Goal: Information Seeking & Learning: Learn about a topic

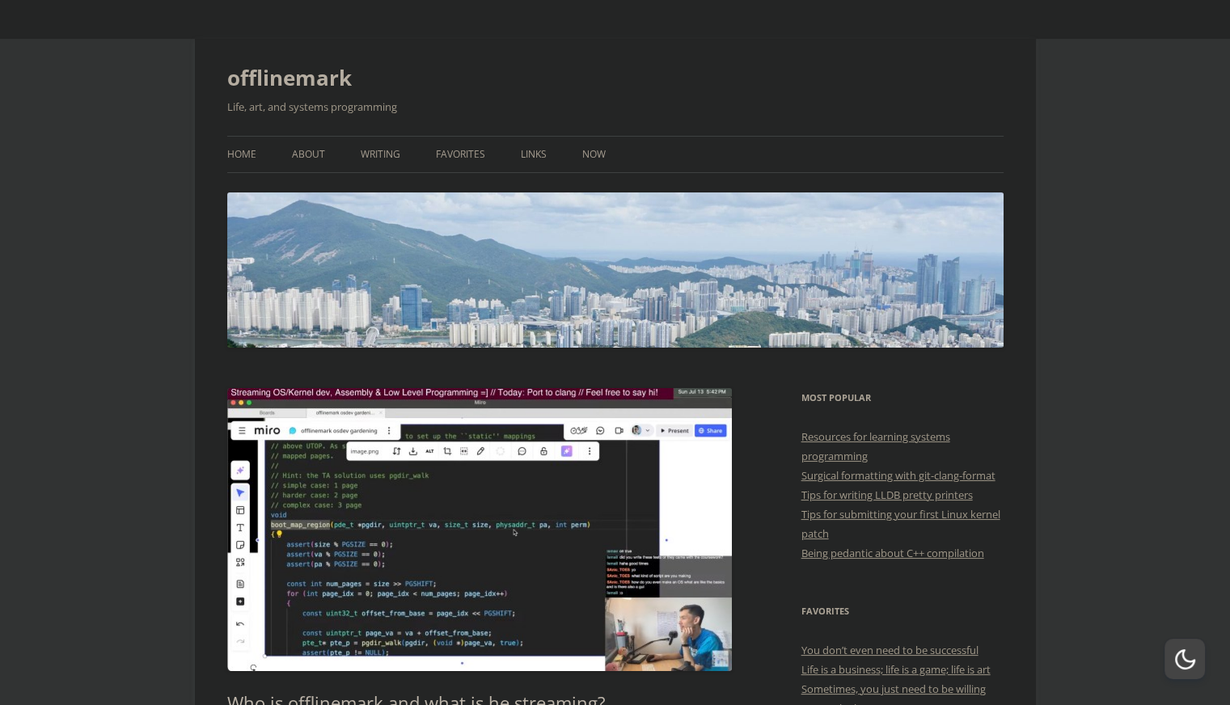
scroll to position [243, 0]
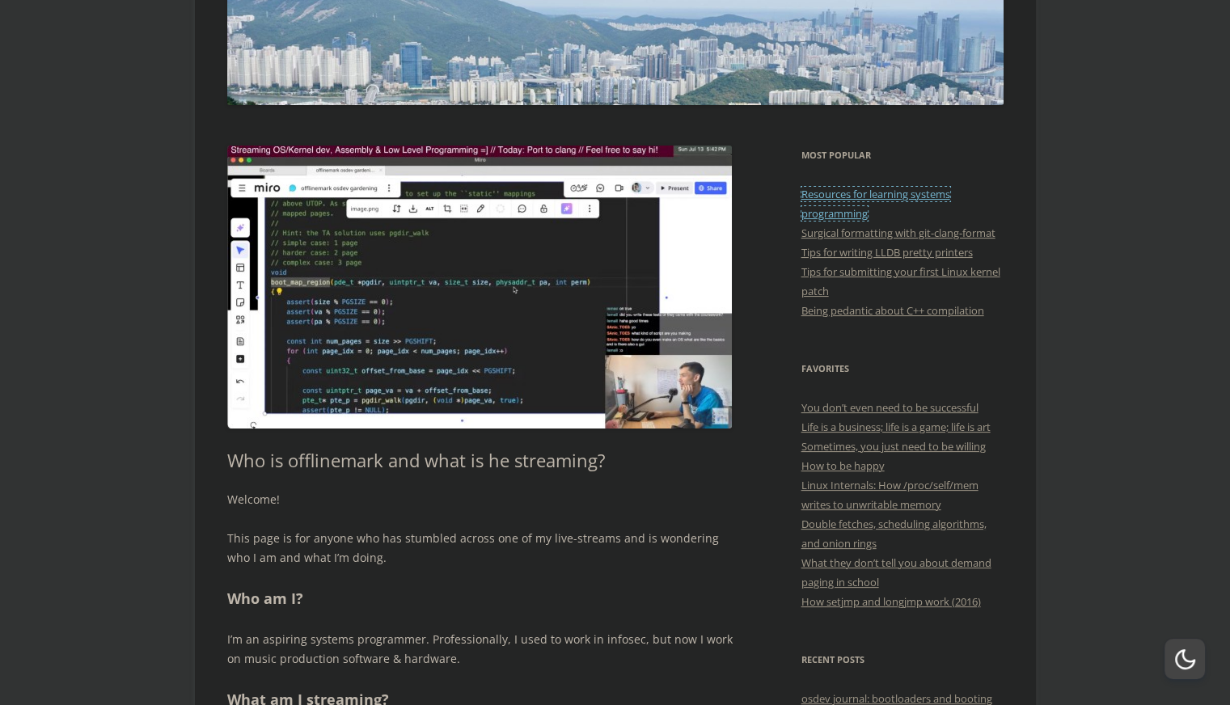
click at [871, 194] on link "Resources for learning systems programming" at bounding box center [876, 204] width 149 height 34
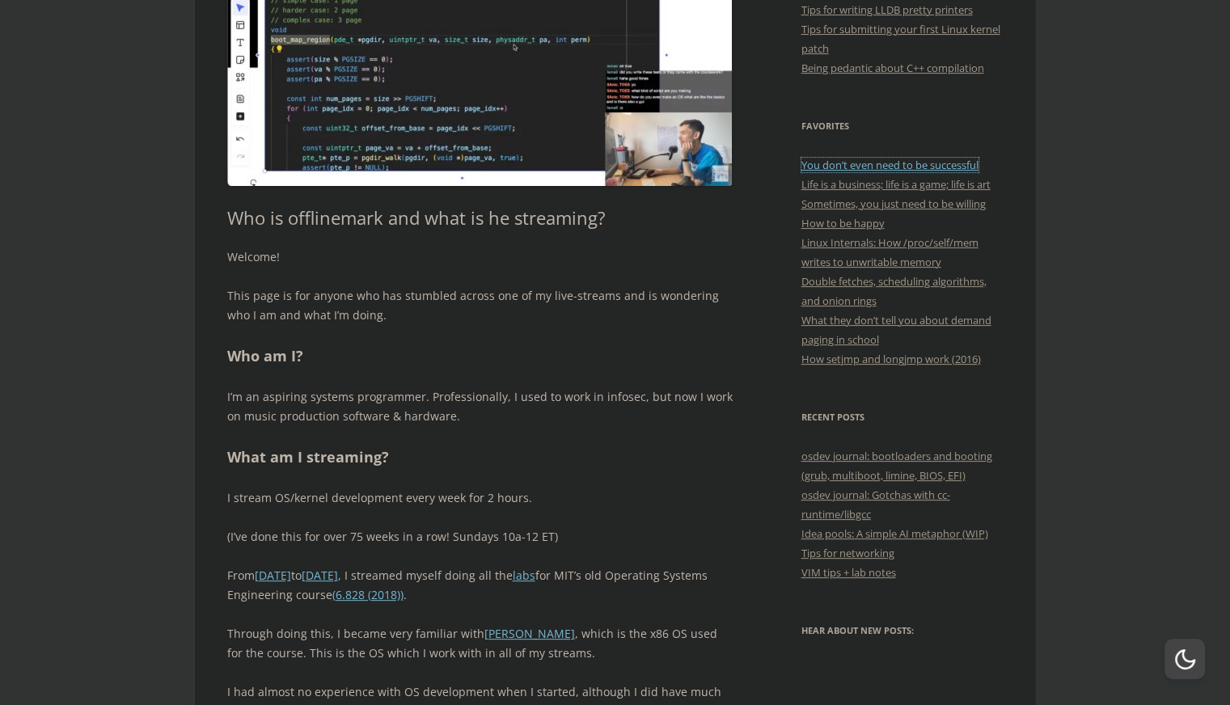
click at [897, 166] on link "You don’t even need to be successful" at bounding box center [890, 165] width 177 height 15
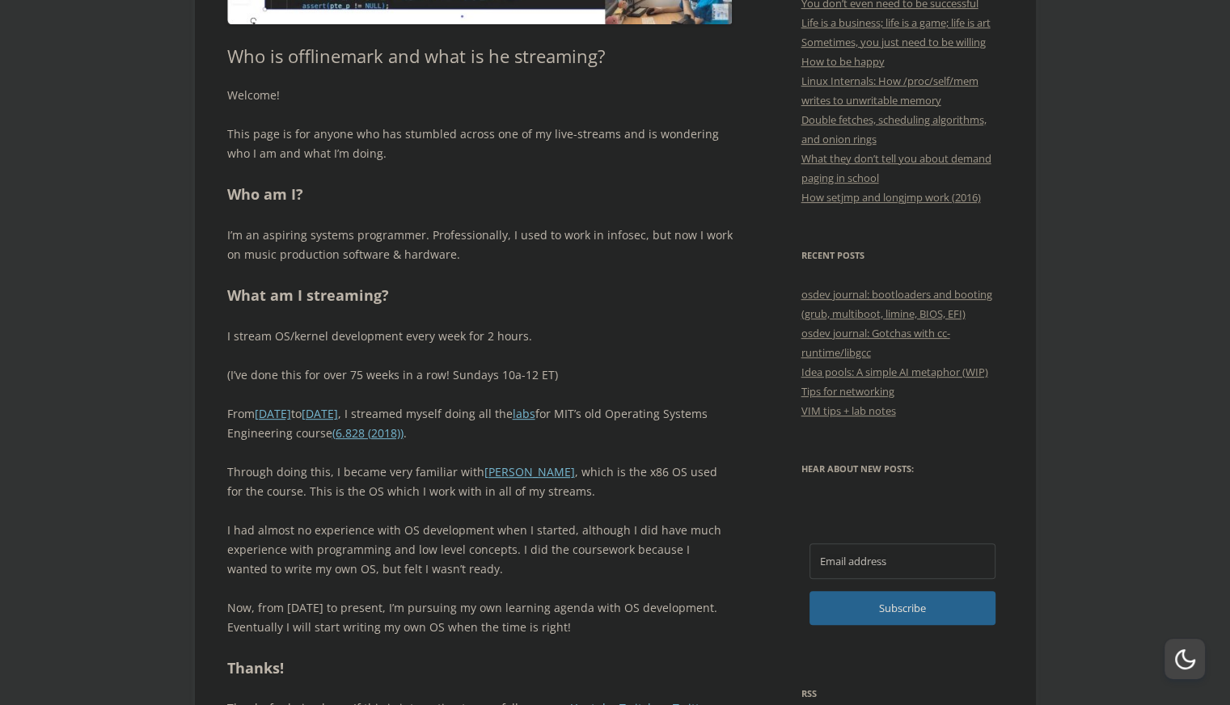
click at [386, 169] on div "Welcome! This page is for anyone who has stumbled across one of my live-streams…" at bounding box center [480, 412] width 506 height 652
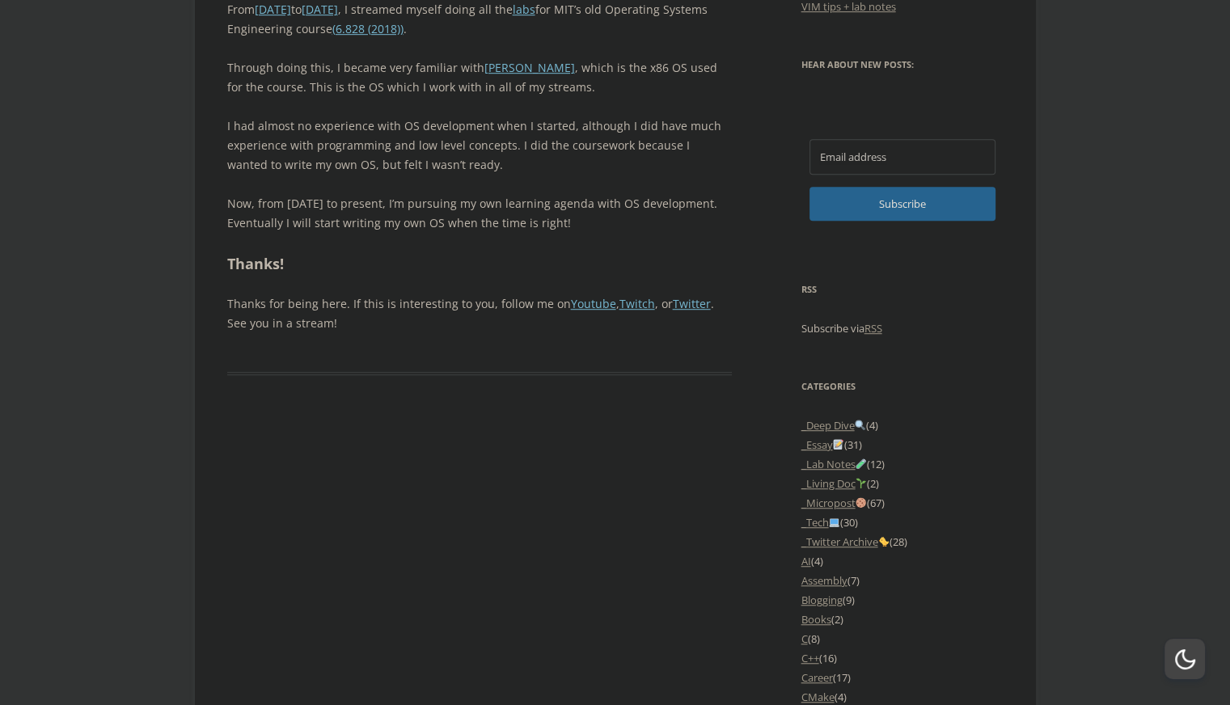
click at [527, 171] on p "I had almost no experience with OS development when I started, although I did h…" at bounding box center [480, 145] width 506 height 58
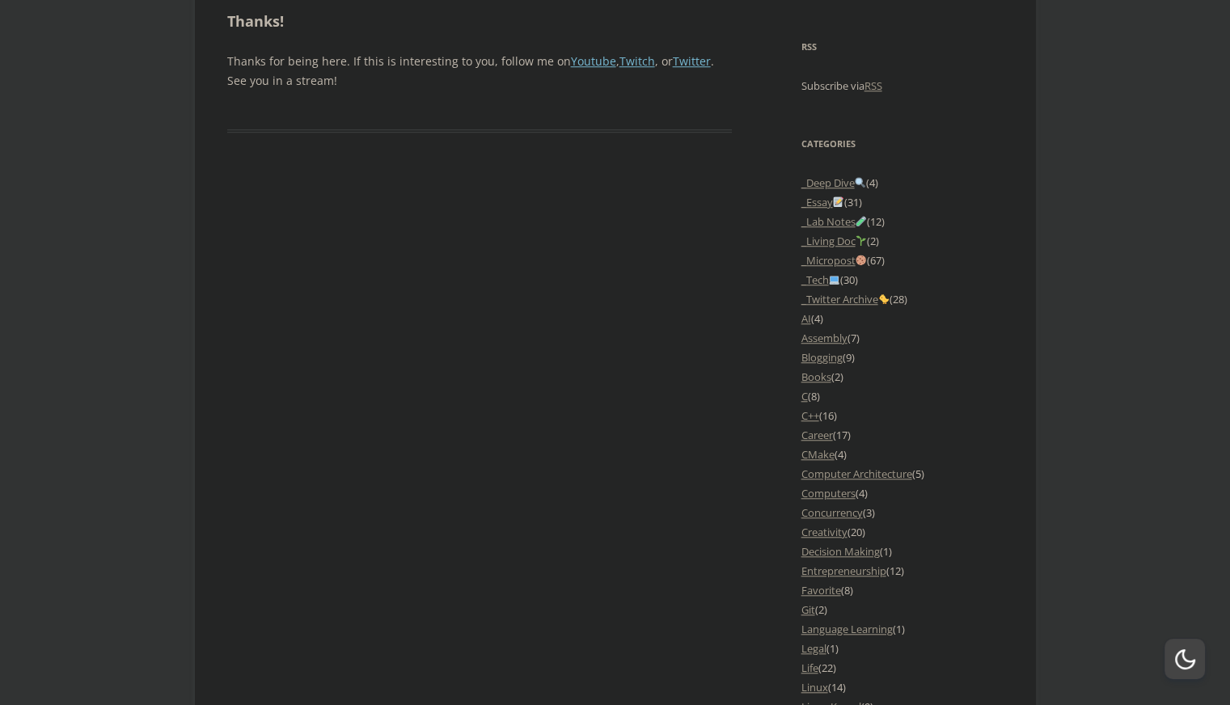
scroll to position [1537, 0]
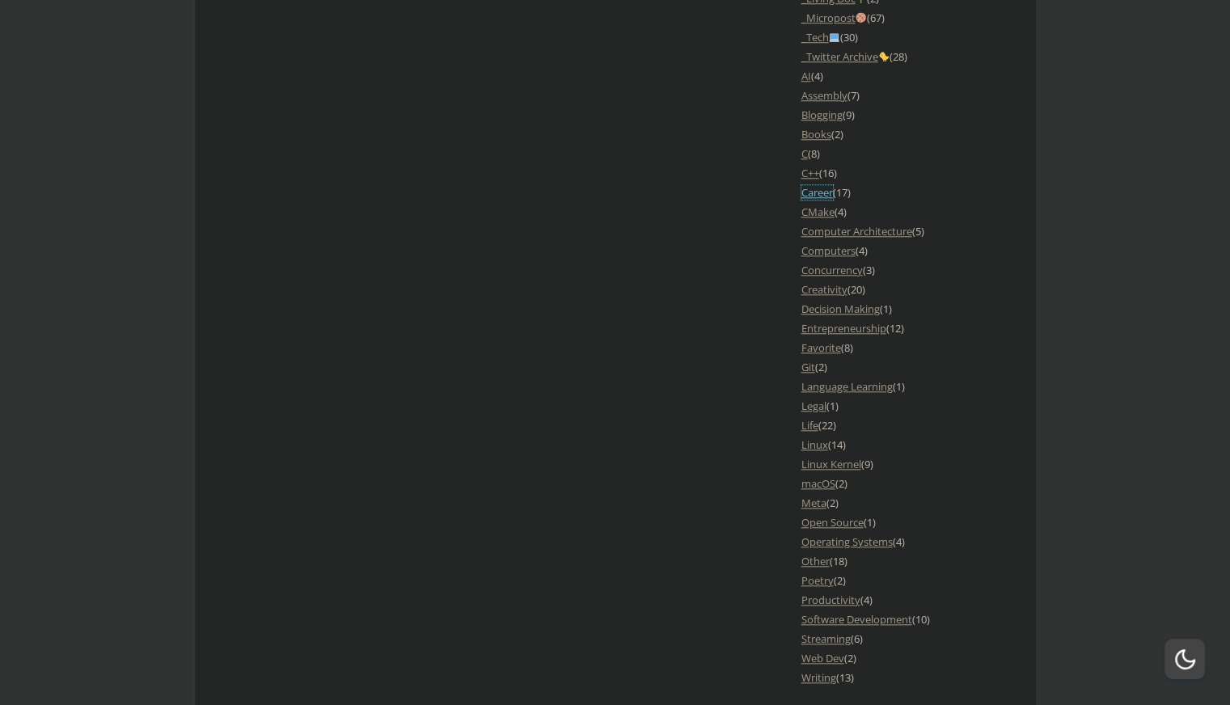
click at [828, 190] on link "Career" at bounding box center [818, 192] width 32 height 15
click at [806, 150] on link "C" at bounding box center [805, 153] width 6 height 15
click at [808, 176] on link "C++" at bounding box center [811, 173] width 18 height 15
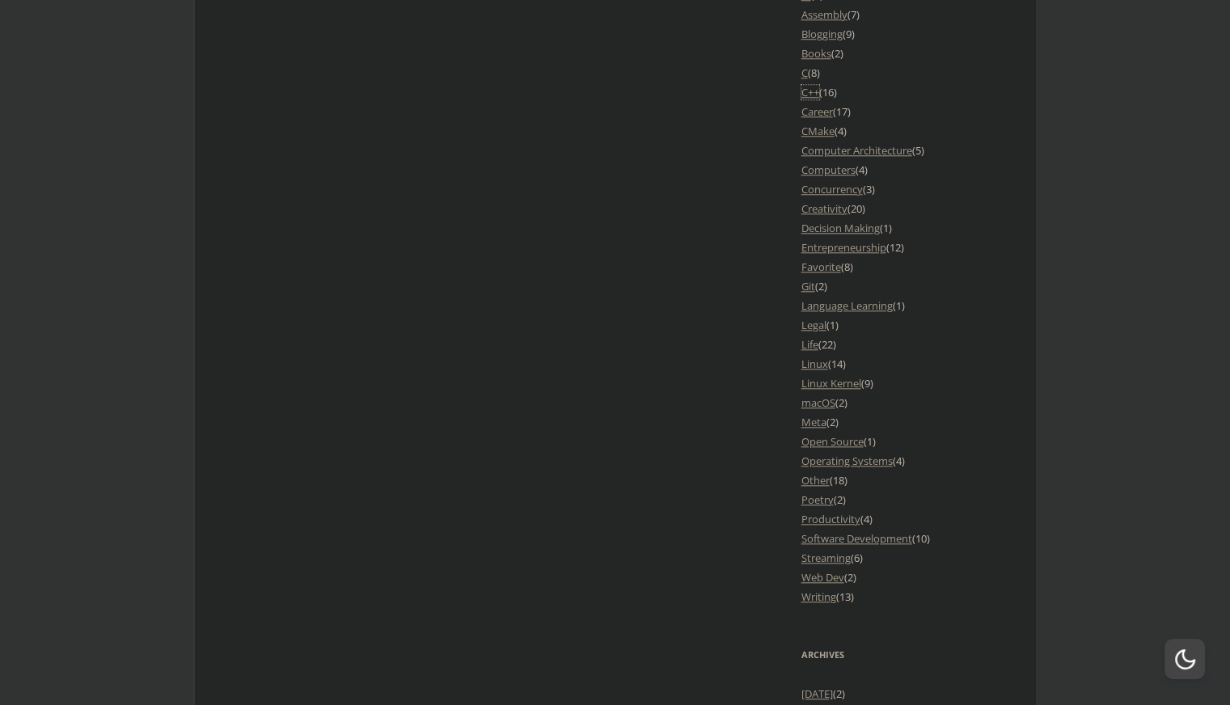
scroll to position [1779, 0]
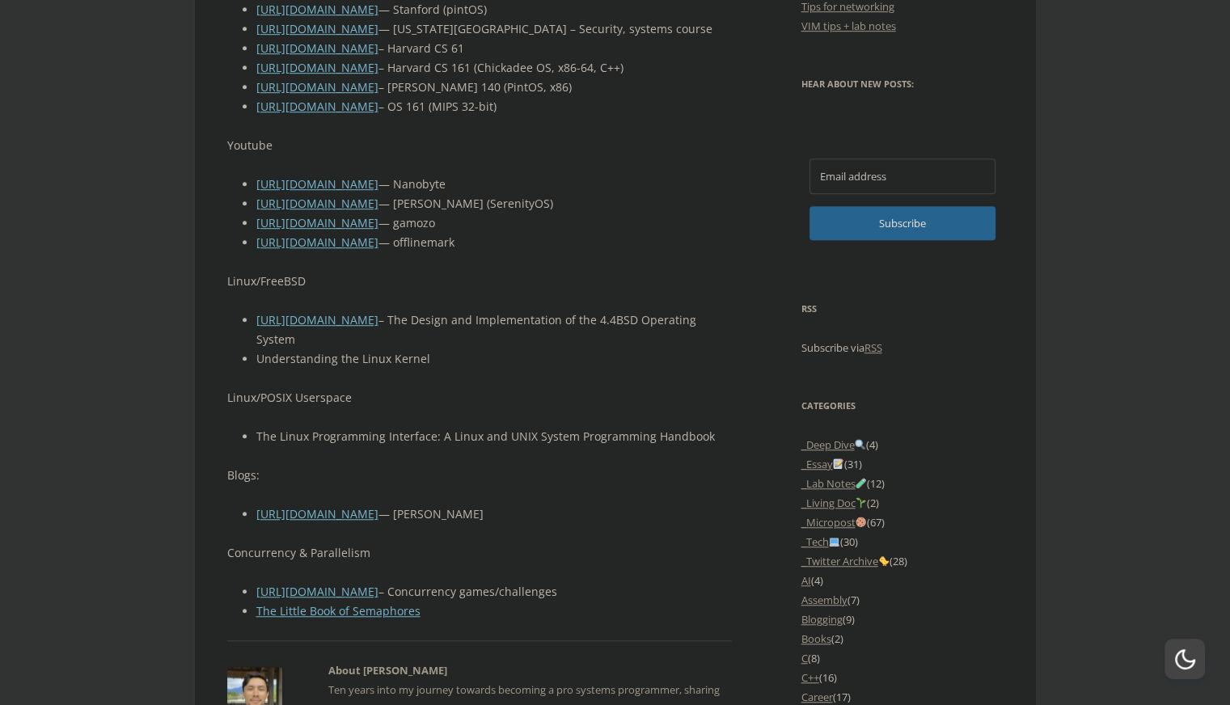
scroll to position [1213, 0]
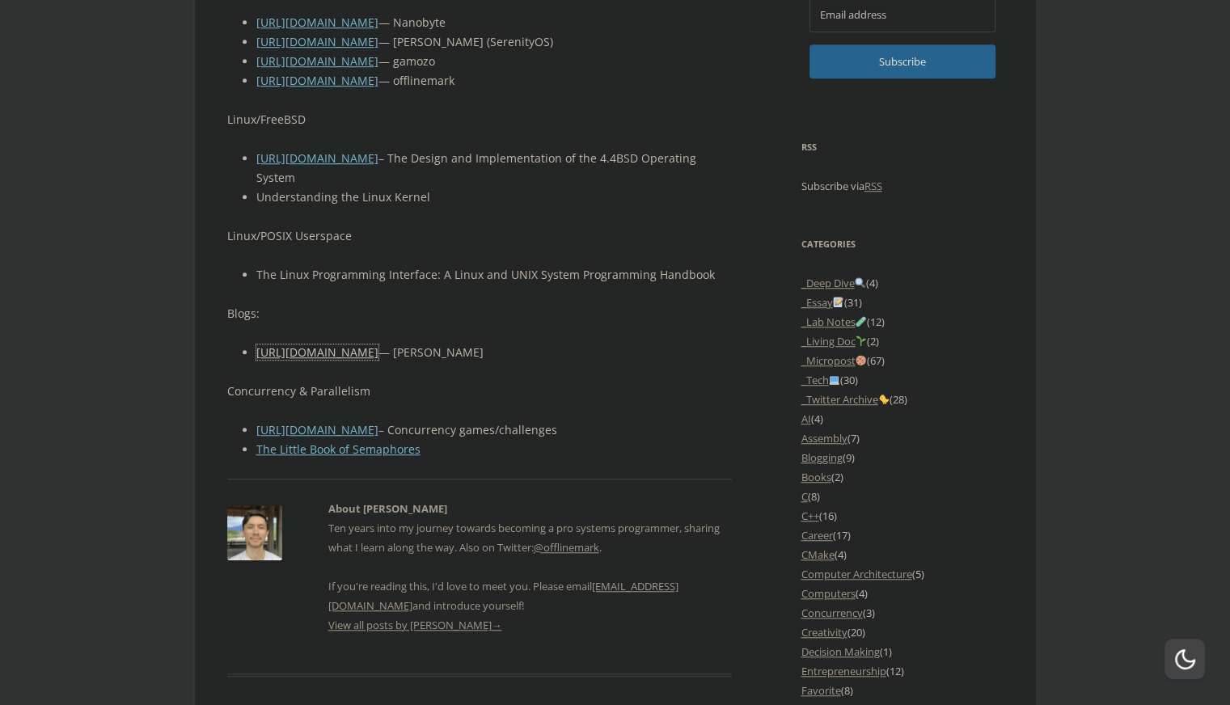
click at [374, 360] on link "https://manybutfinite.com/" at bounding box center [317, 352] width 122 height 15
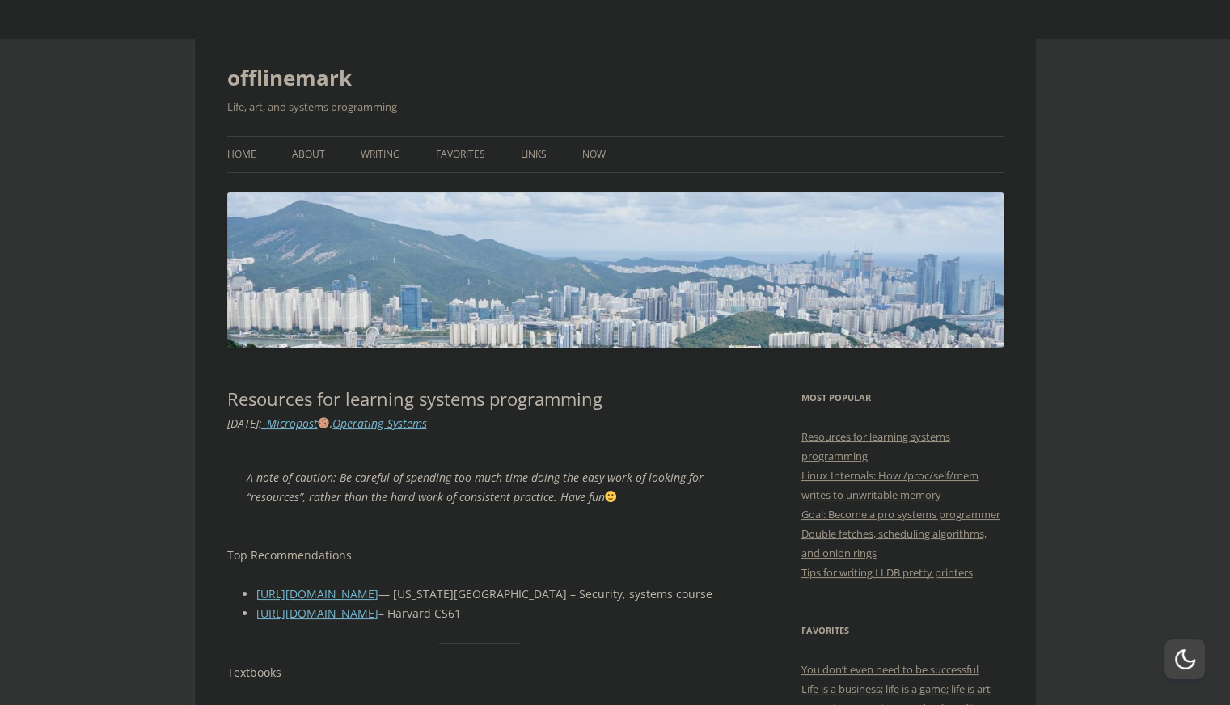
scroll to position [324, 0]
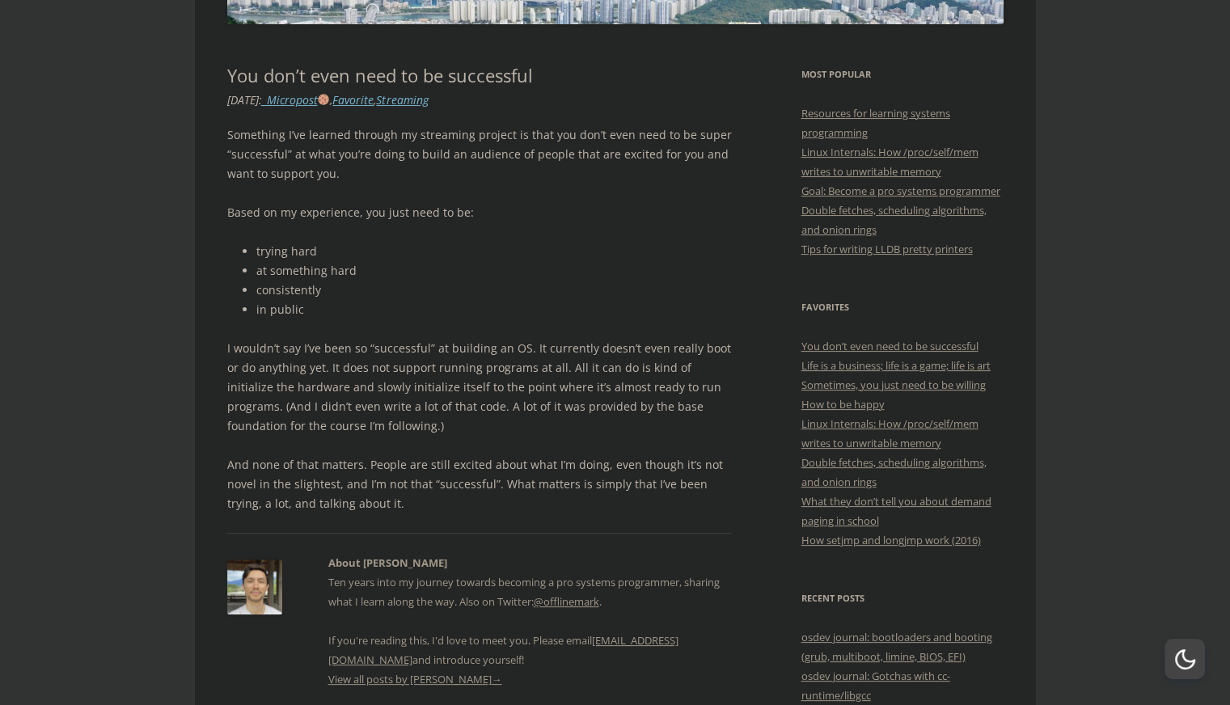
scroll to position [890, 0]
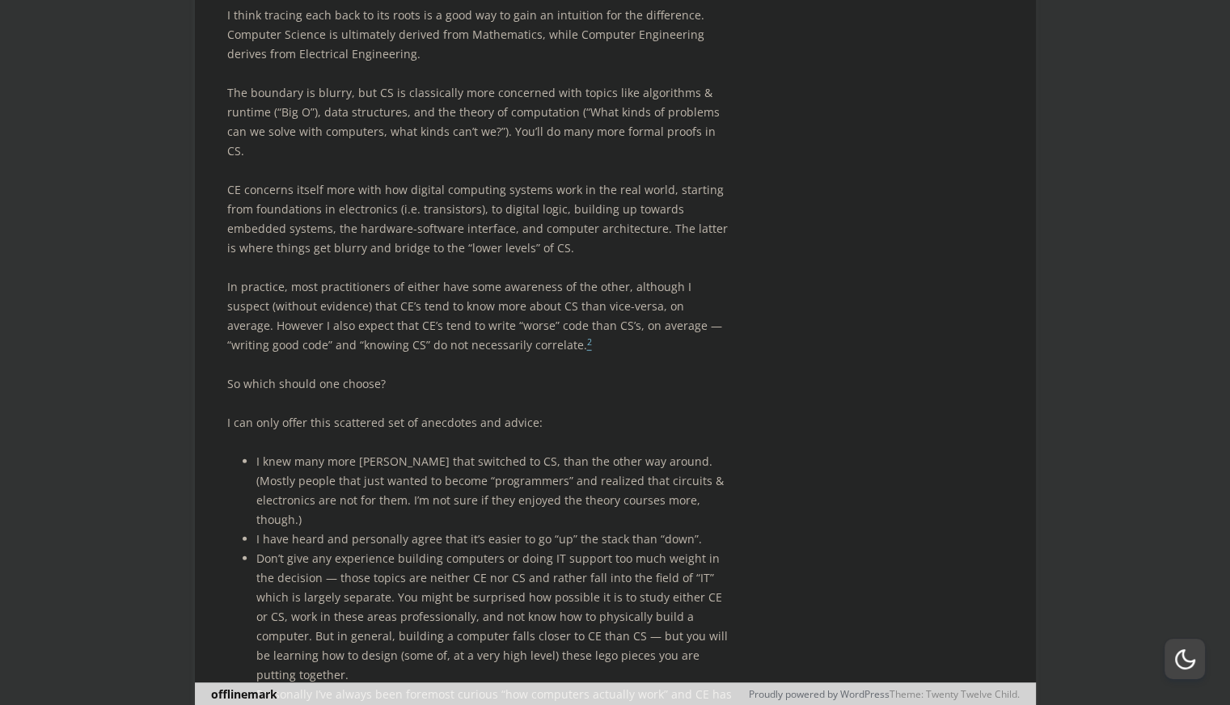
scroll to position [5015, 0]
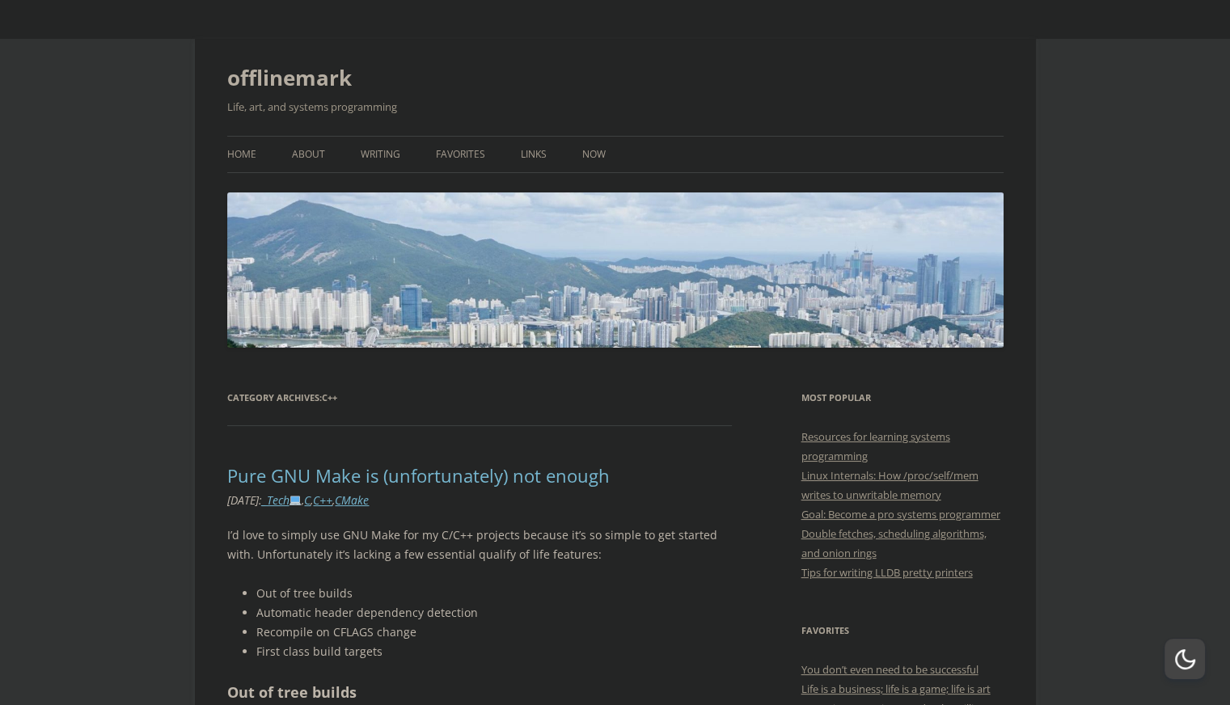
scroll to position [566, 0]
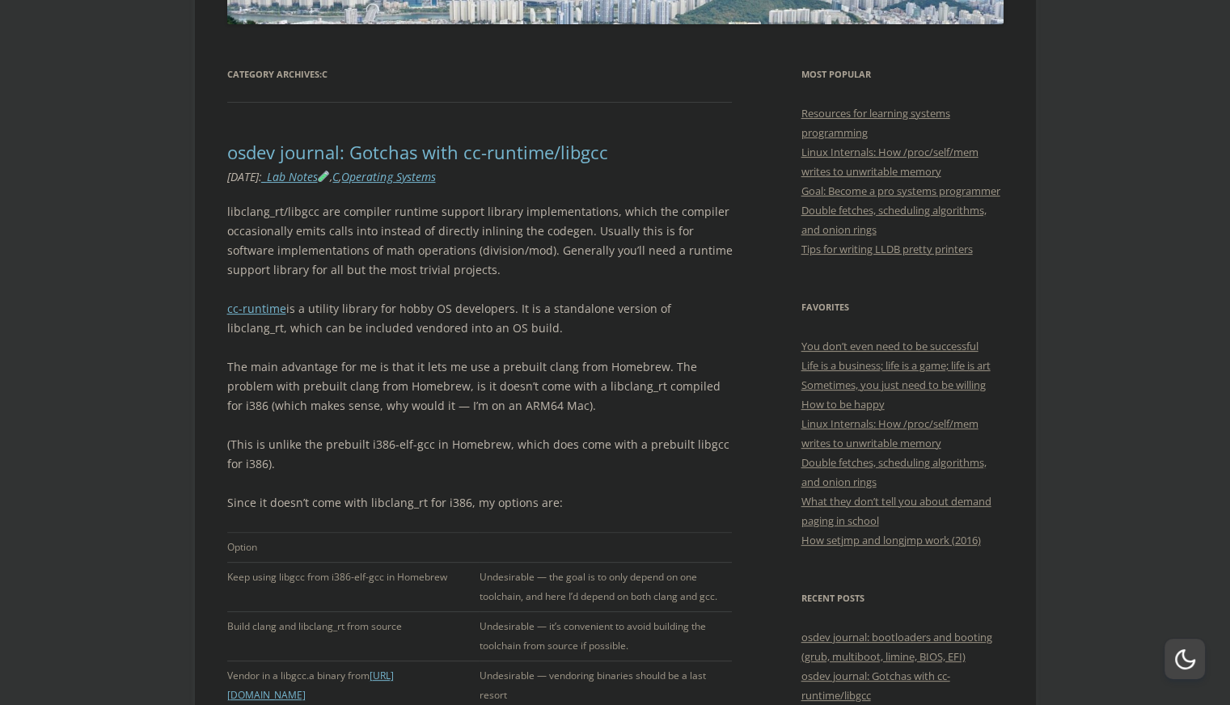
scroll to position [404, 0]
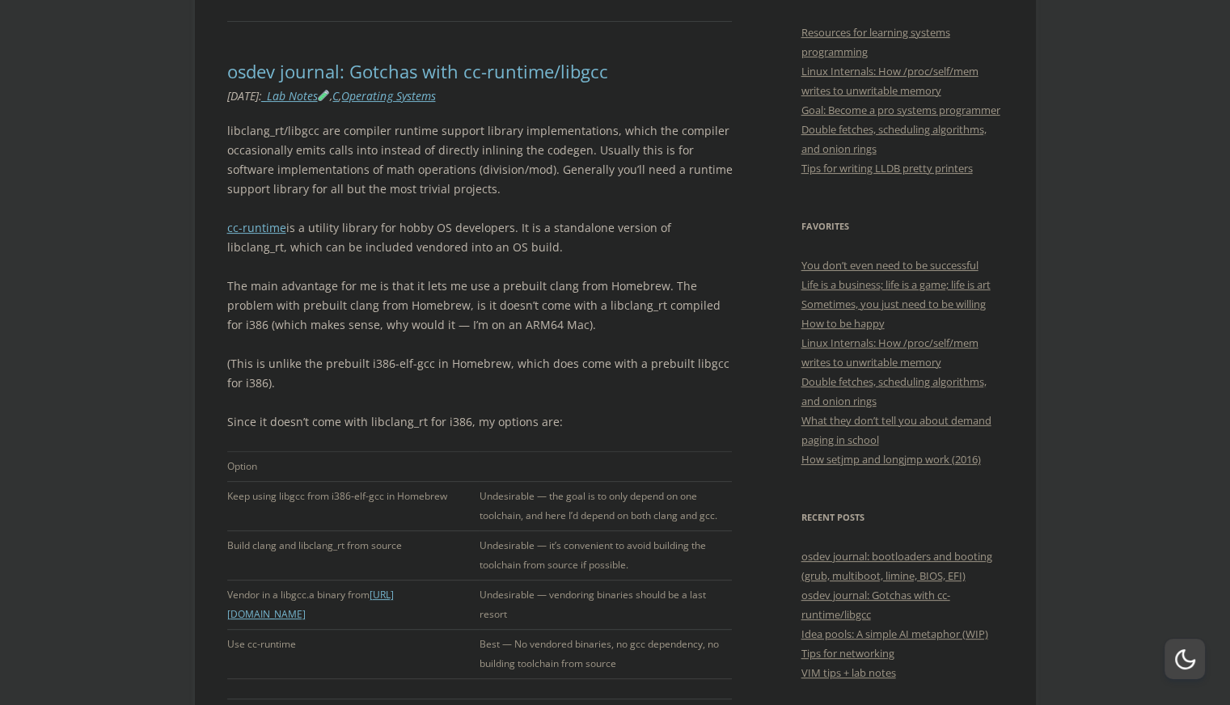
drag, startPoint x: 272, startPoint y: 232, endPoint x: 216, endPoint y: 338, distance: 119.8
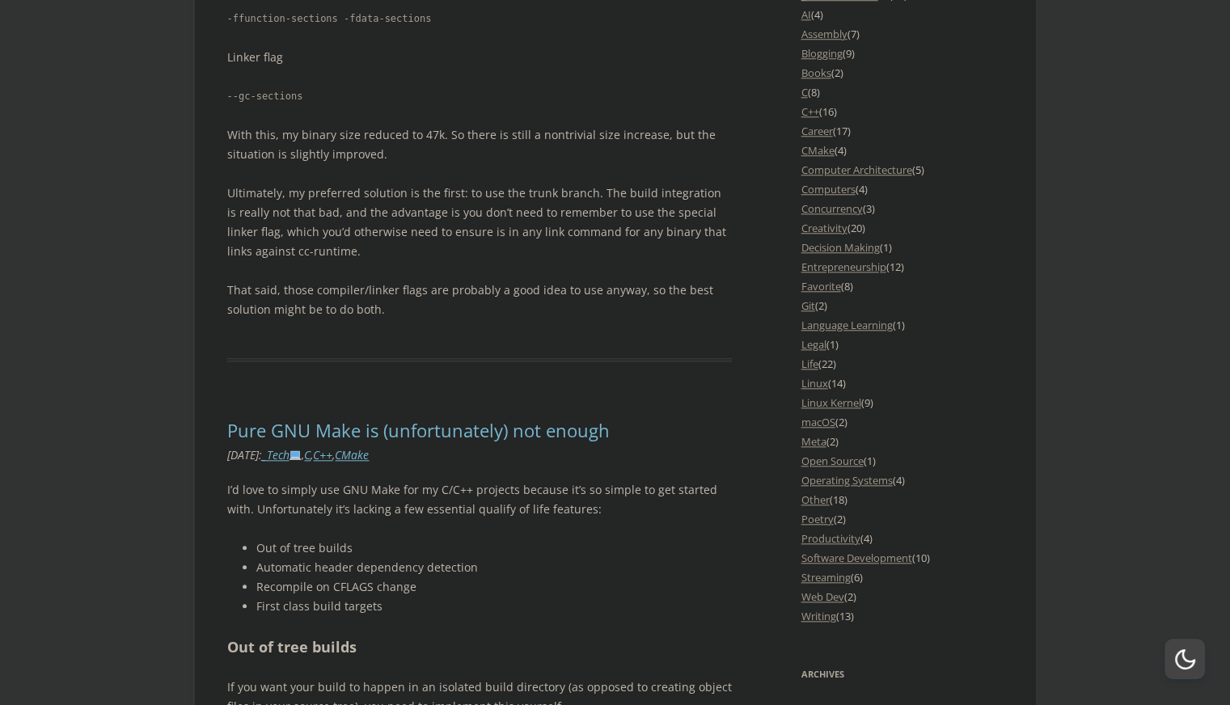
scroll to position [1699, 0]
